Goal: Information Seeking & Learning: Find specific page/section

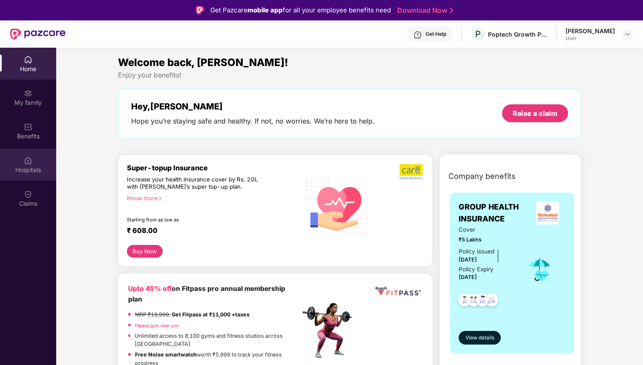
click at [35, 156] on div "Hospitals" at bounding box center [28, 165] width 56 height 32
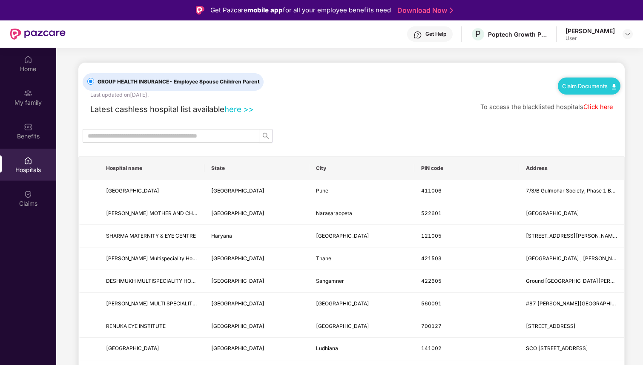
click at [236, 111] on link "here >>" at bounding box center [239, 108] width 29 height 9
click at [244, 110] on link "here >>" at bounding box center [239, 108] width 29 height 9
